Goal: Task Accomplishment & Management: Complete application form

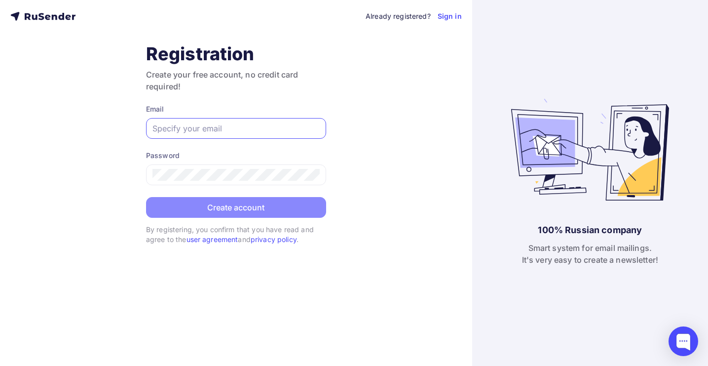
click at [180, 128] on input "text" at bounding box center [236, 128] width 167 height 12
type input "a"
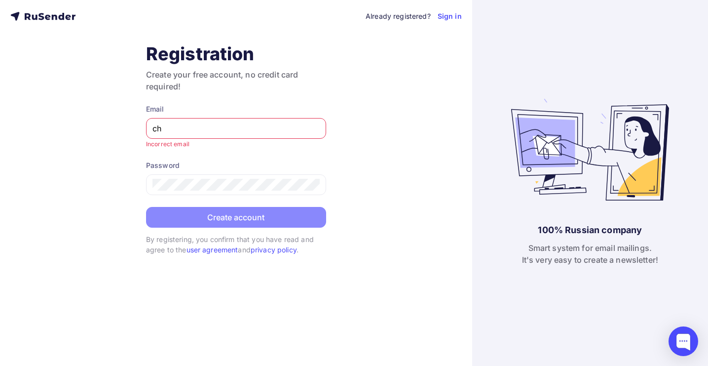
type input "c"
click at [284, 191] on div at bounding box center [236, 184] width 180 height 21
click at [198, 128] on input "support.help@gmail.com" at bounding box center [236, 128] width 167 height 12
click at [187, 130] on input "ffyfyuvhj@gmail.com" at bounding box center [236, 128] width 167 height 12
type input "ahmedivikou1@gmail.com"
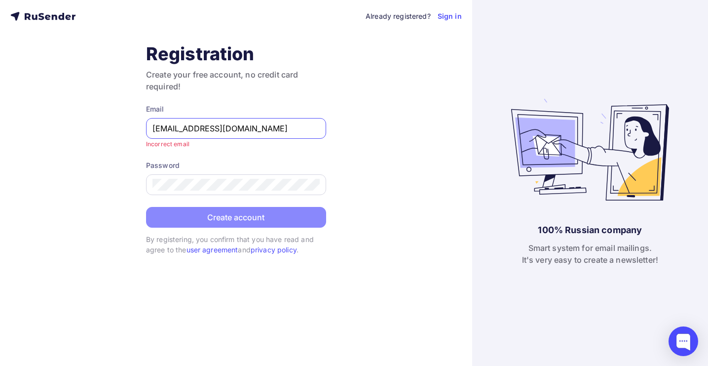
click at [219, 176] on div at bounding box center [236, 184] width 180 height 21
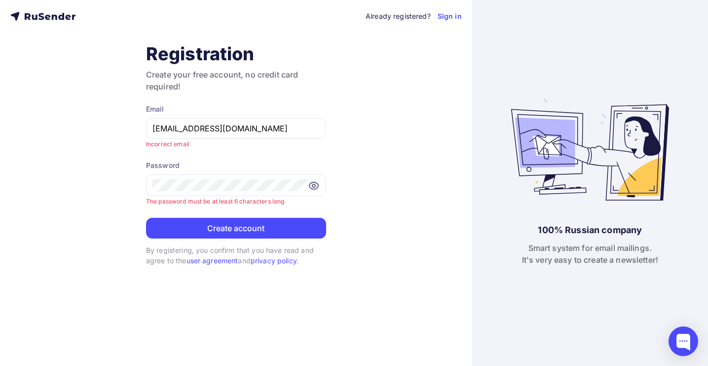
click at [355, 191] on div "Already registered? Sign in Registration Create your free account, no credit ca…" at bounding box center [236, 183] width 472 height 366
click at [272, 223] on button "Create account" at bounding box center [236, 228] width 180 height 21
click at [247, 191] on div at bounding box center [236, 185] width 180 height 22
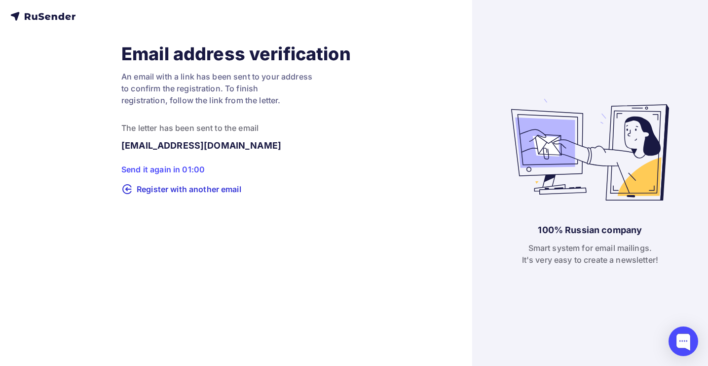
click at [173, 170] on div "Send it again in 01:00" at bounding box center [236, 169] width 230 height 12
click at [188, 171] on div "Send it again in 01:00" at bounding box center [236, 169] width 230 height 12
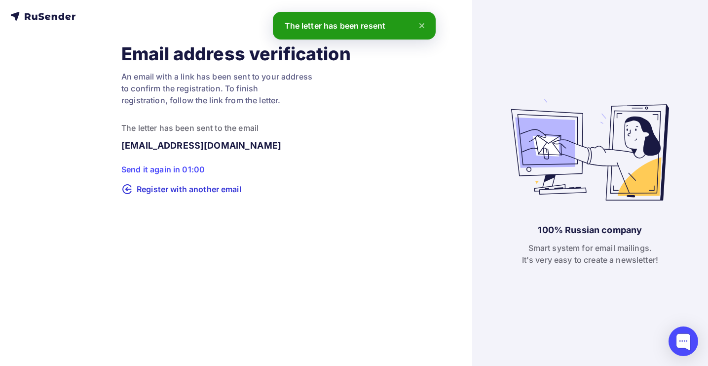
click at [188, 171] on div "Send it again in 01:00 Register with another email" at bounding box center [236, 179] width 230 height 32
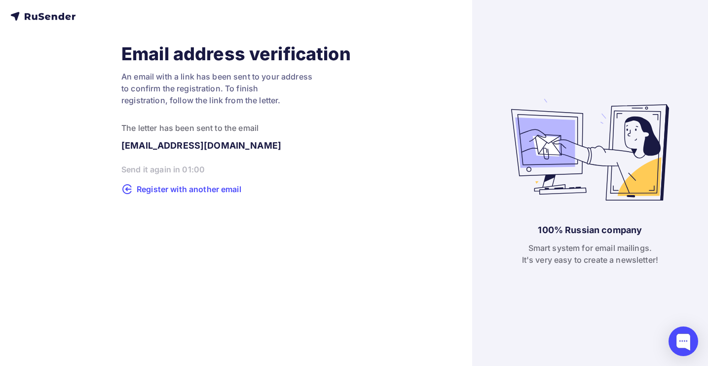
click at [193, 189] on span "Register with another email" at bounding box center [189, 189] width 105 height 12
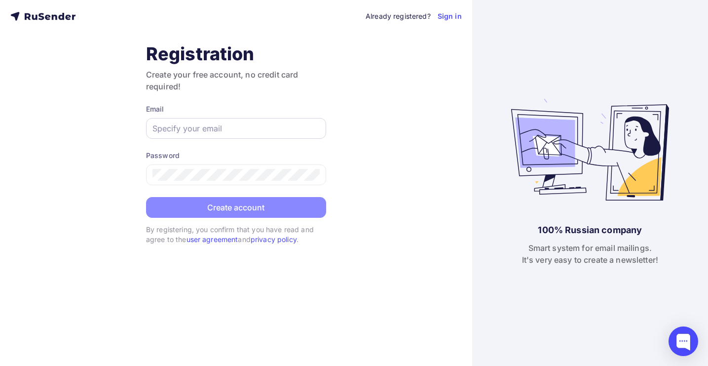
click at [211, 128] on input "text" at bounding box center [236, 128] width 167 height 12
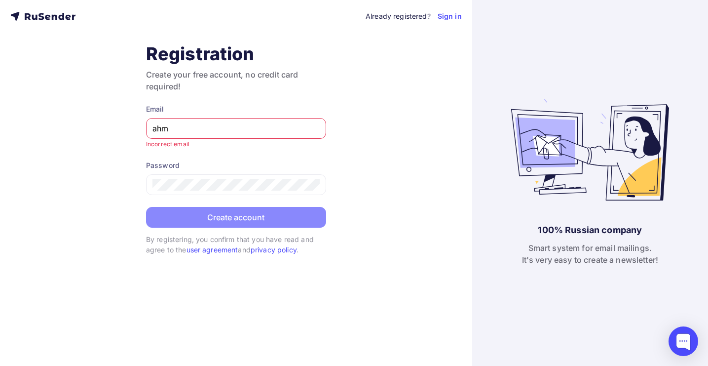
type input "ham"
